Goal: Information Seeking & Learning: Learn about a topic

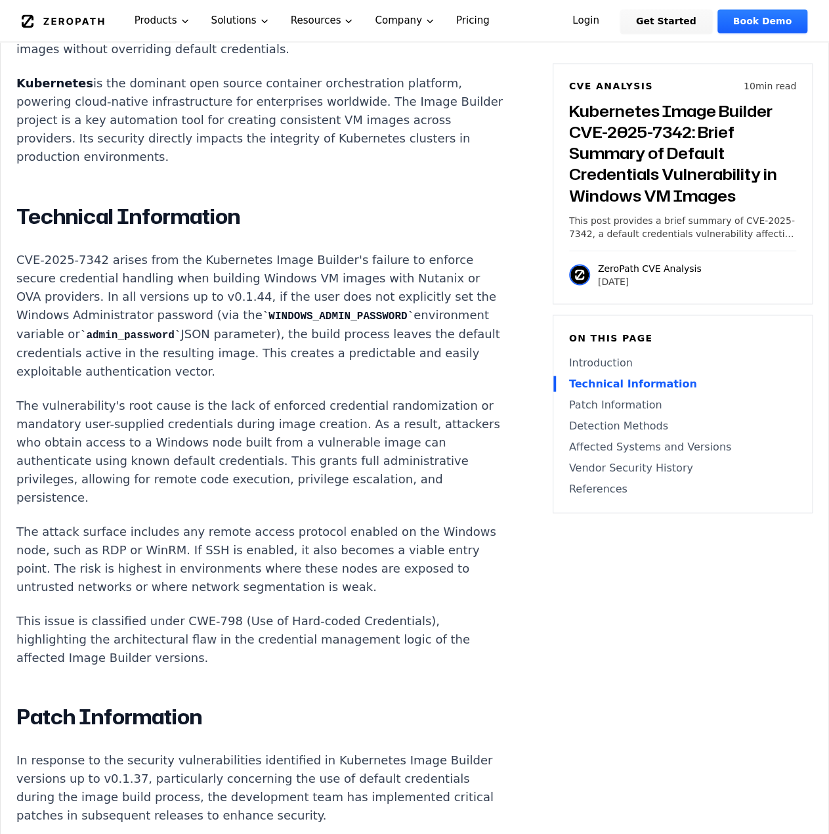
scroll to position [994, 0]
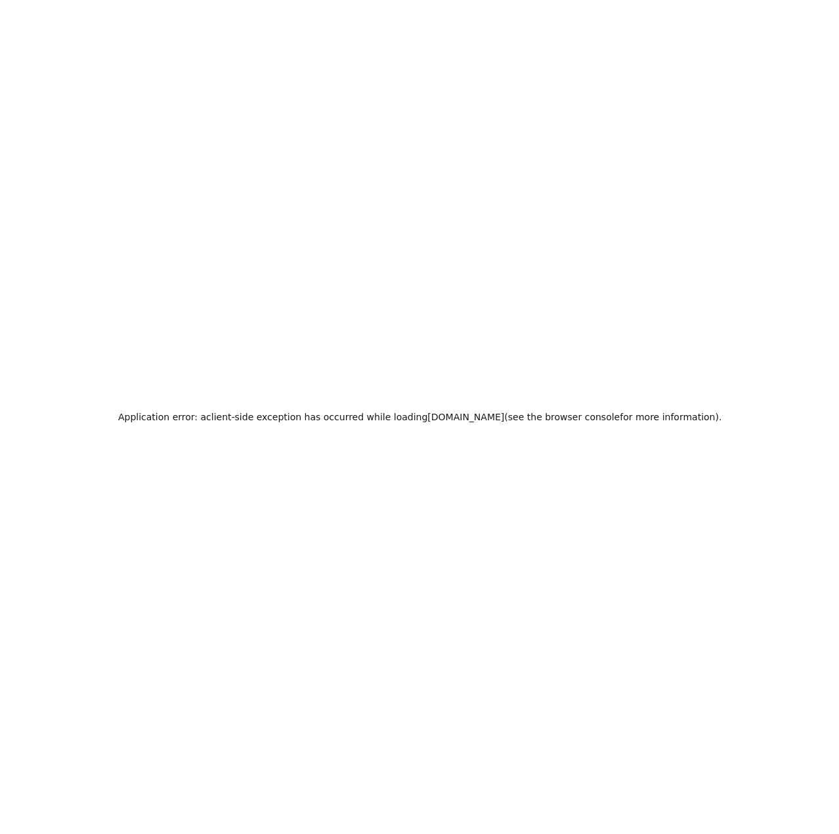
scroll to position [0, 0]
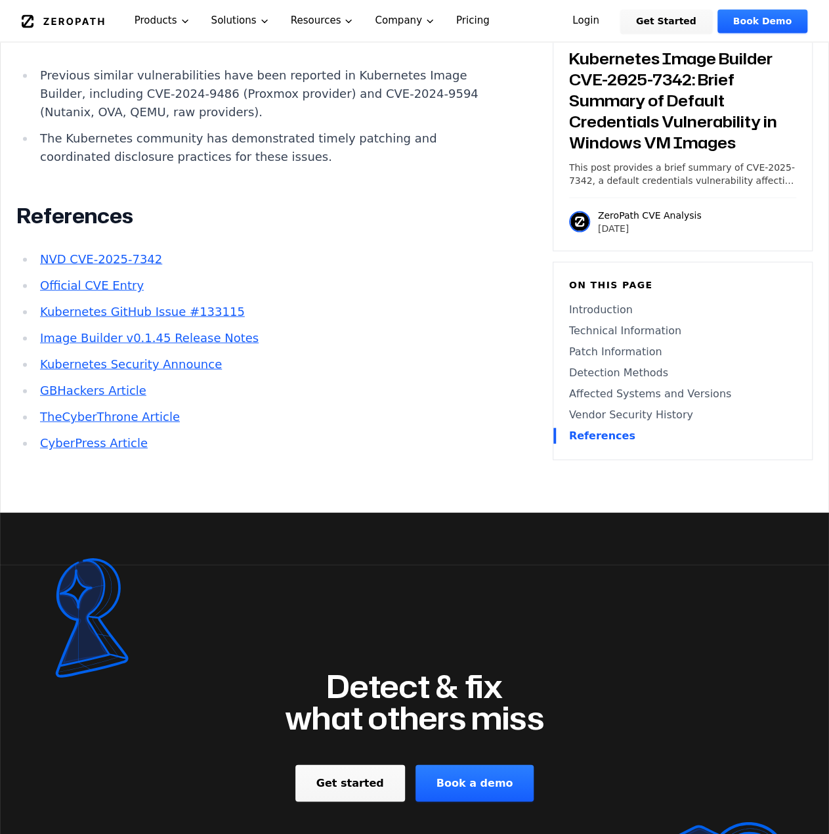
scroll to position [3676, 0]
